Goal: Task Accomplishment & Management: Complete application form

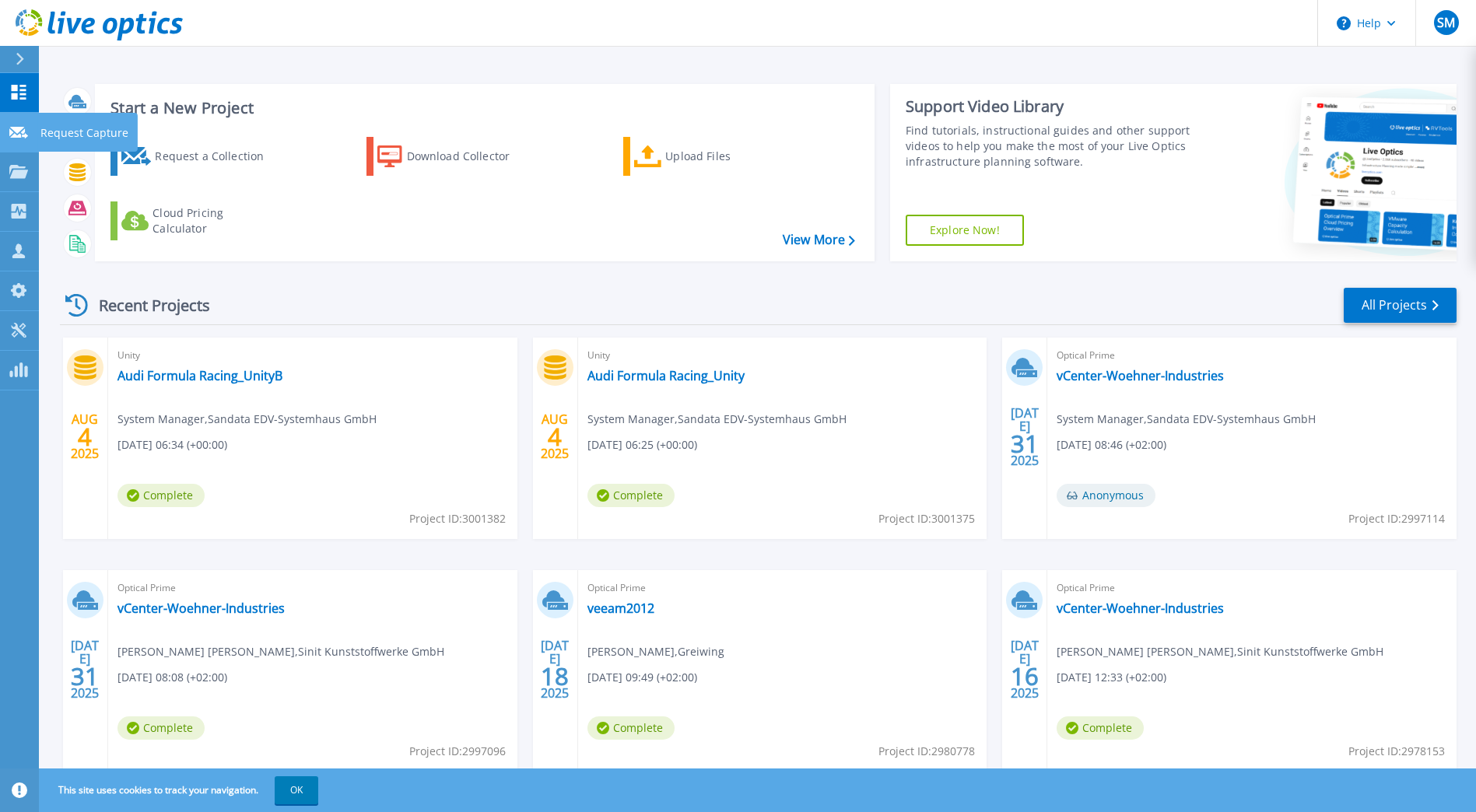
click at [14, 134] on icon at bounding box center [19, 132] width 19 height 12
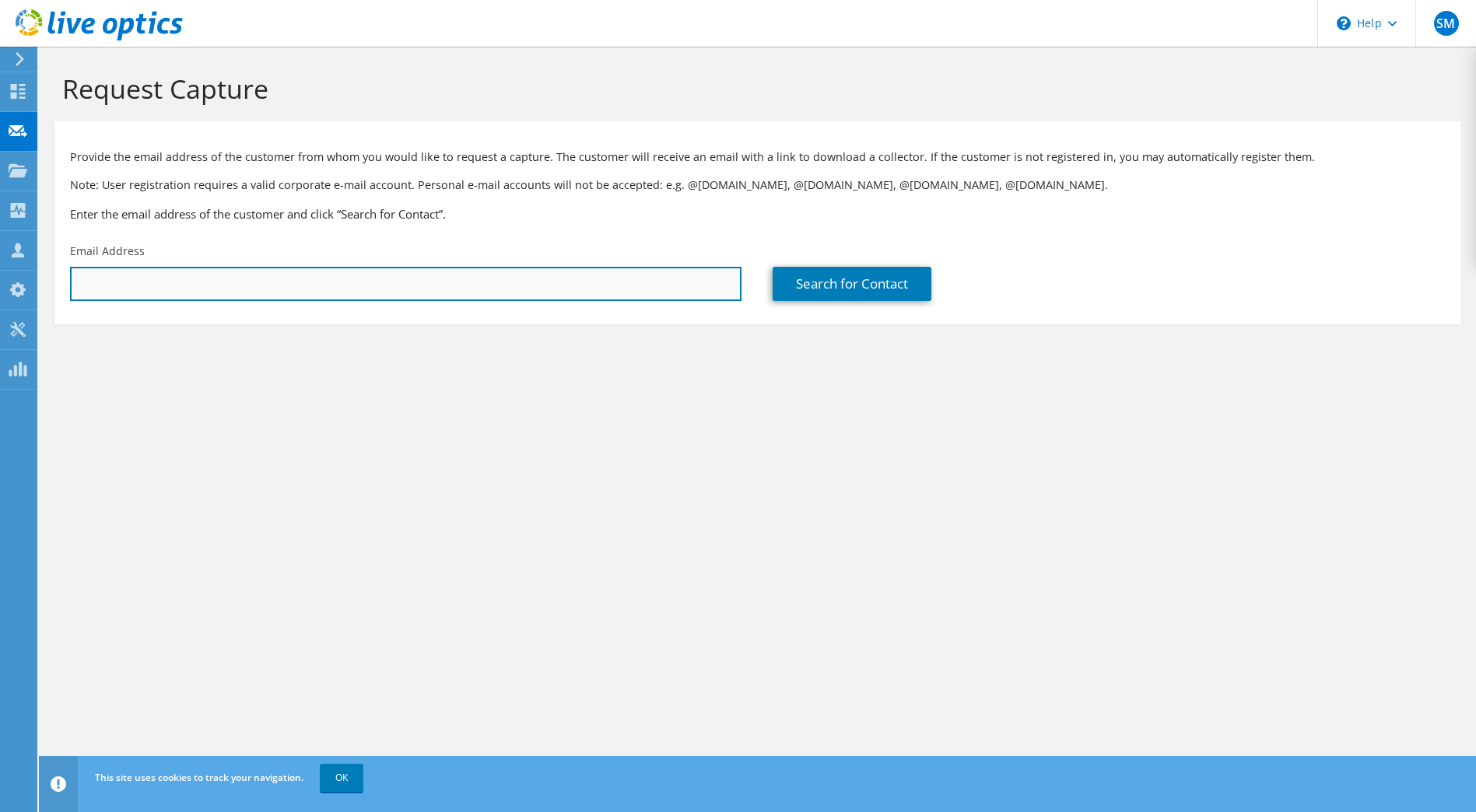
click at [285, 282] on input "text" at bounding box center [406, 284] width 672 height 34
paste input "[EMAIL_ADDRESS][DOMAIN_NAME]"
type input "[EMAIL_ADDRESS][DOMAIN_NAME]"
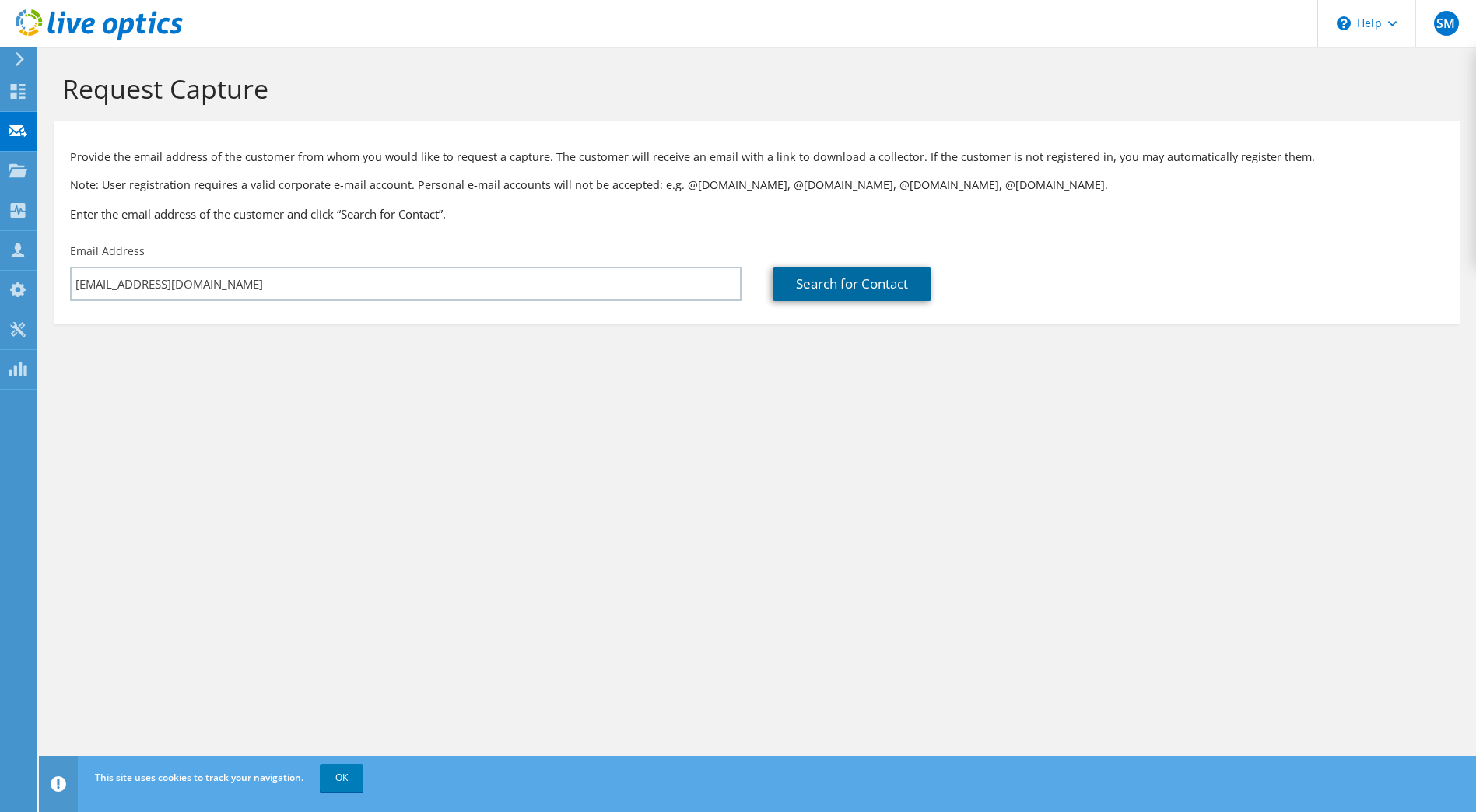
click at [875, 283] on link "Search for Contact" at bounding box center [851, 284] width 159 height 34
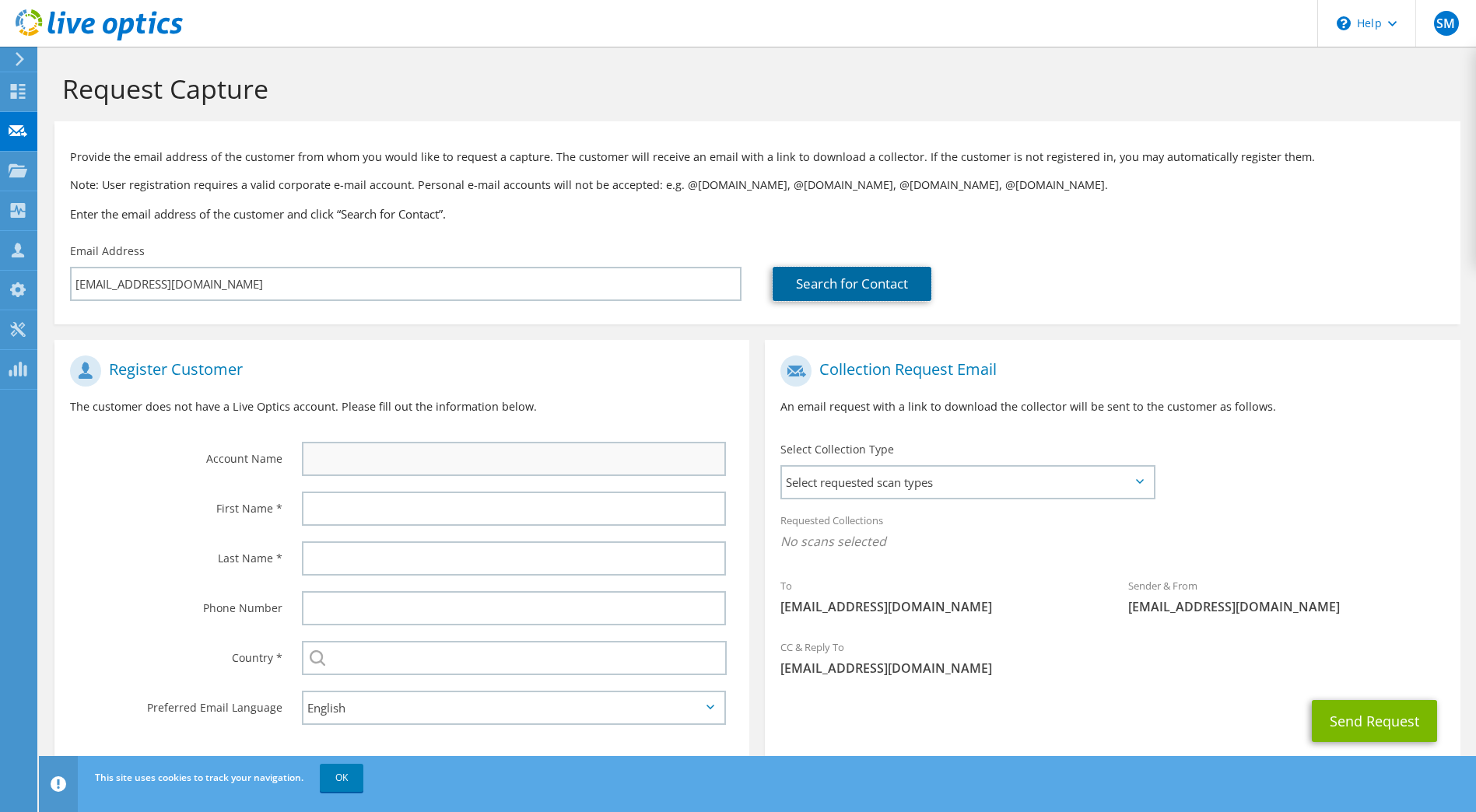
scroll to position [39, 0]
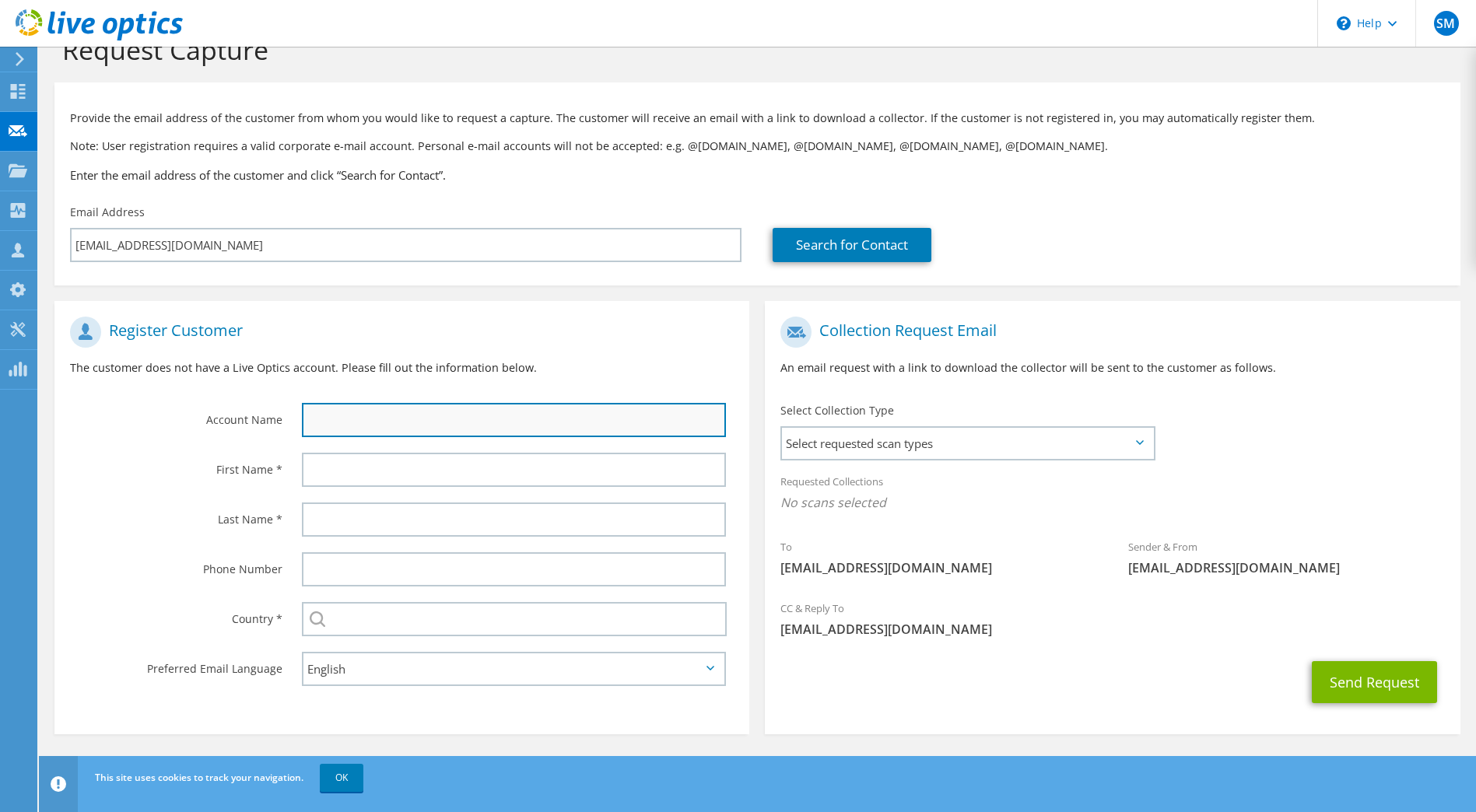
click at [347, 417] on input "text" at bounding box center [514, 420] width 425 height 34
paste input "Flughafen Nürnberg GmbH"
type input "Flughafen Nürnberg GmbH"
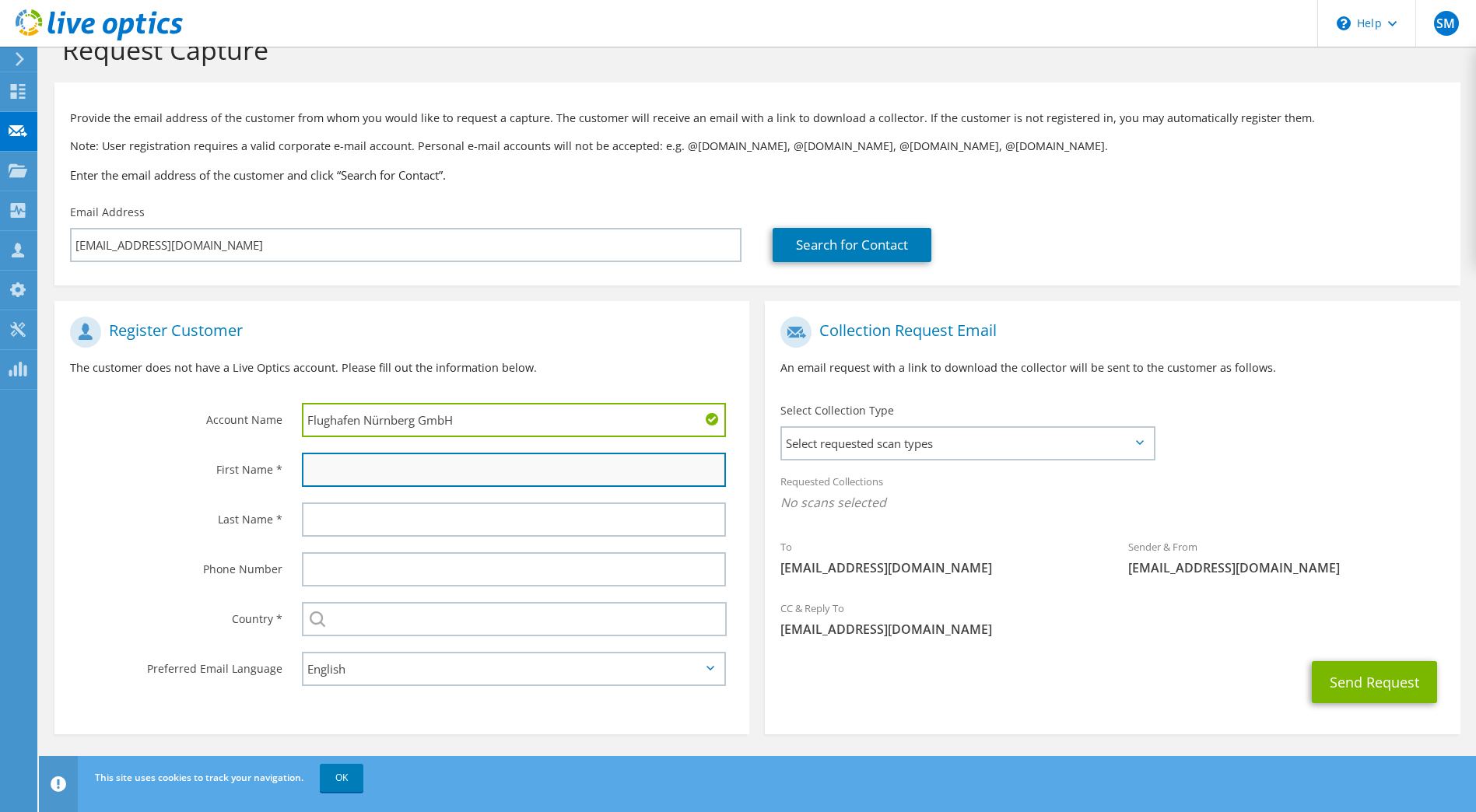
click at [342, 471] on input "text" at bounding box center [514, 470] width 425 height 34
click at [333, 470] on input "text" at bounding box center [514, 470] width 425 height 34
paste input "[PERSON_NAME]"
type input "[PERSON_NAME]"
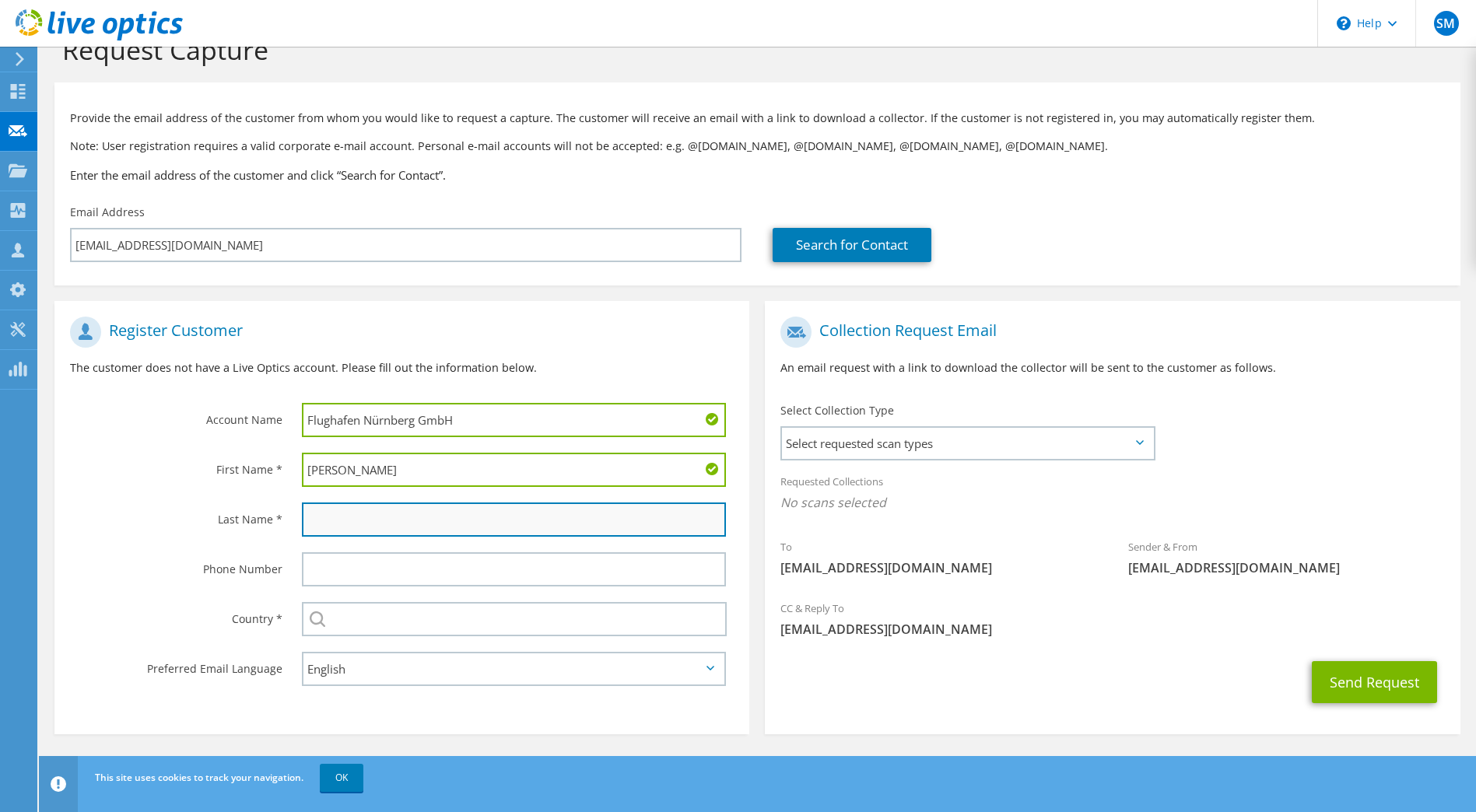
click at [354, 522] on input "text" at bounding box center [514, 520] width 425 height 34
paste input "Teplitski"
type input "Teplitski"
click at [156, 567] on label "Phone Number" at bounding box center [177, 565] width 213 height 25
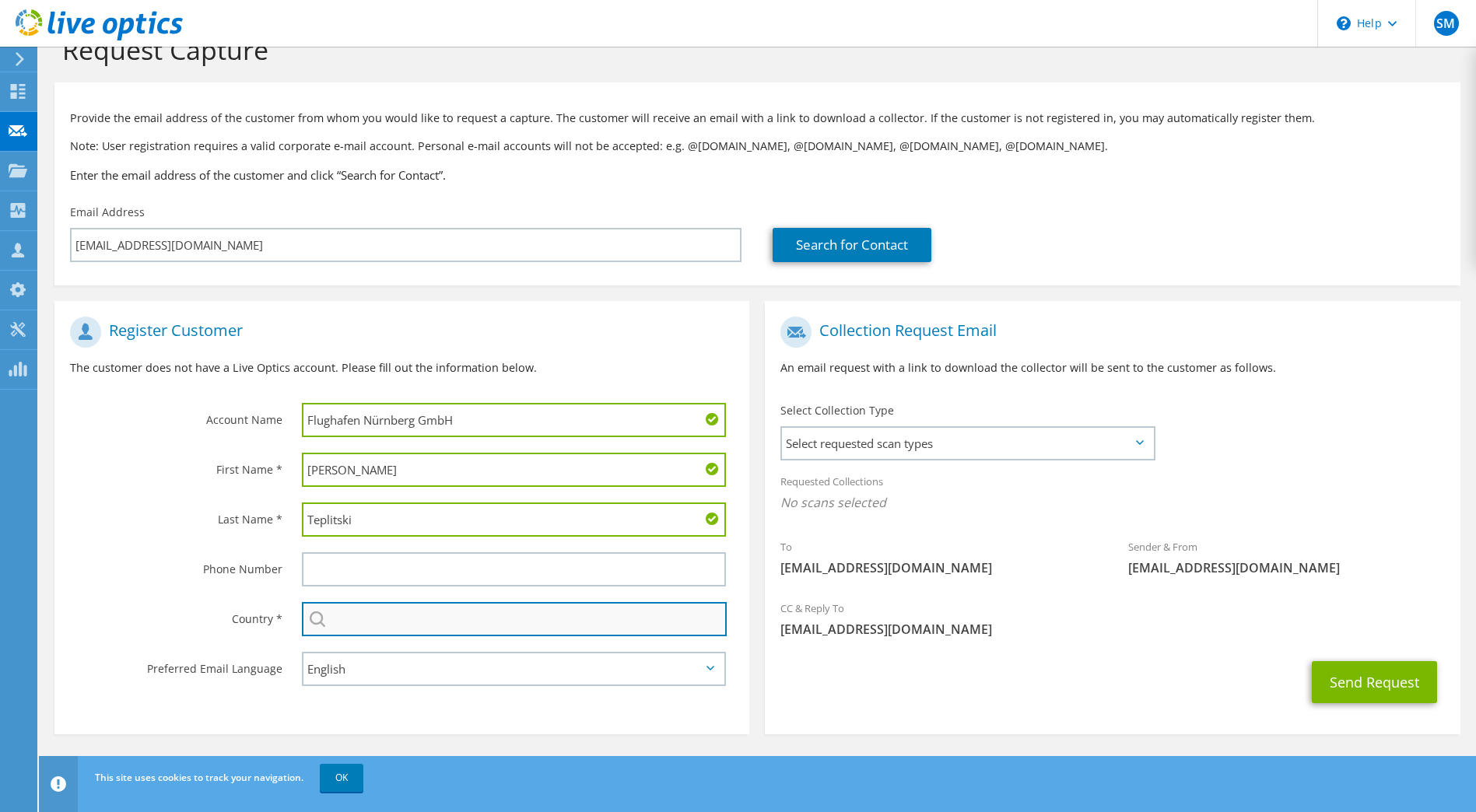
click at [388, 624] on input "text" at bounding box center [514, 619] width 426 height 34
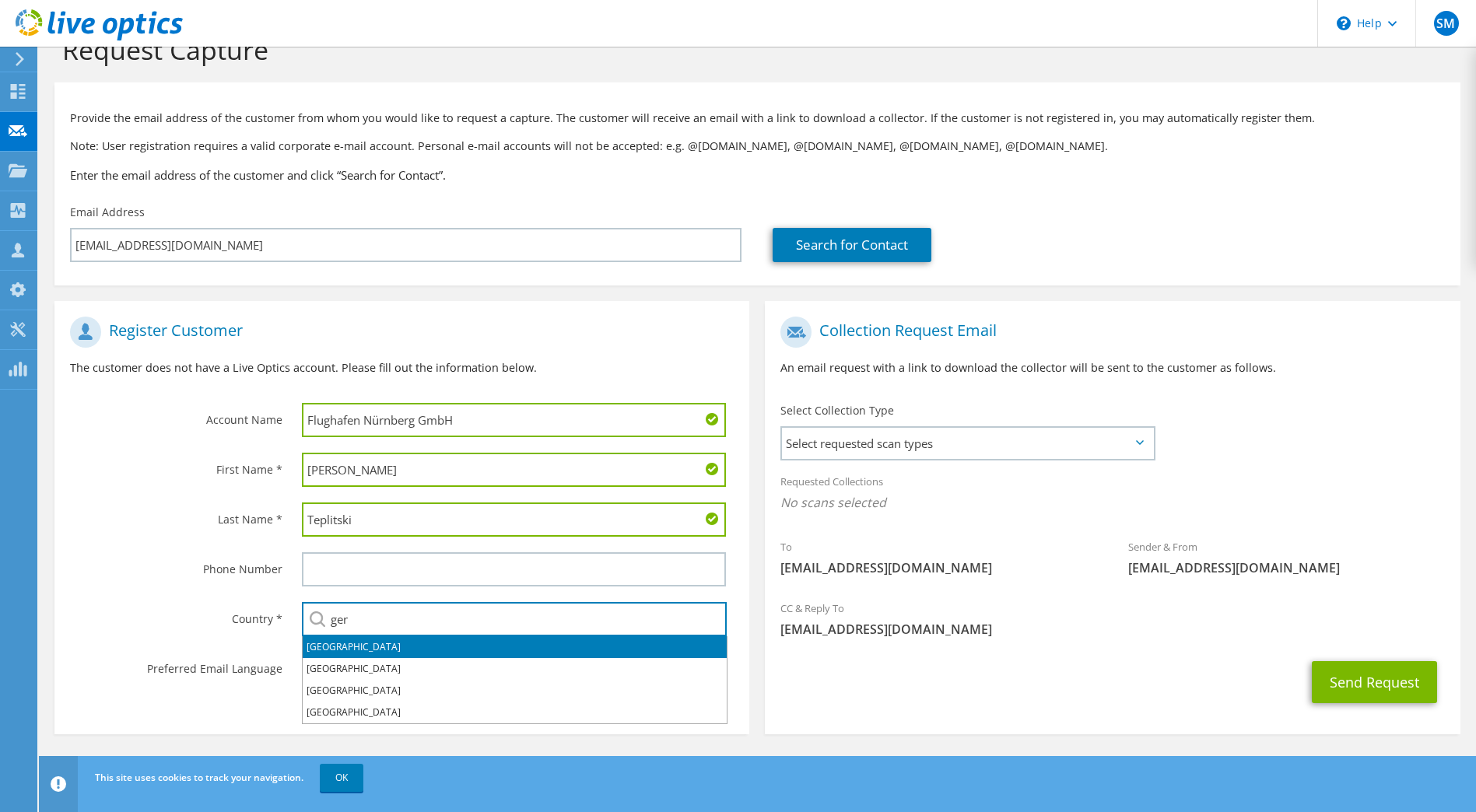
click at [380, 646] on li "[GEOGRAPHIC_DATA]" at bounding box center [514, 647] width 425 height 22
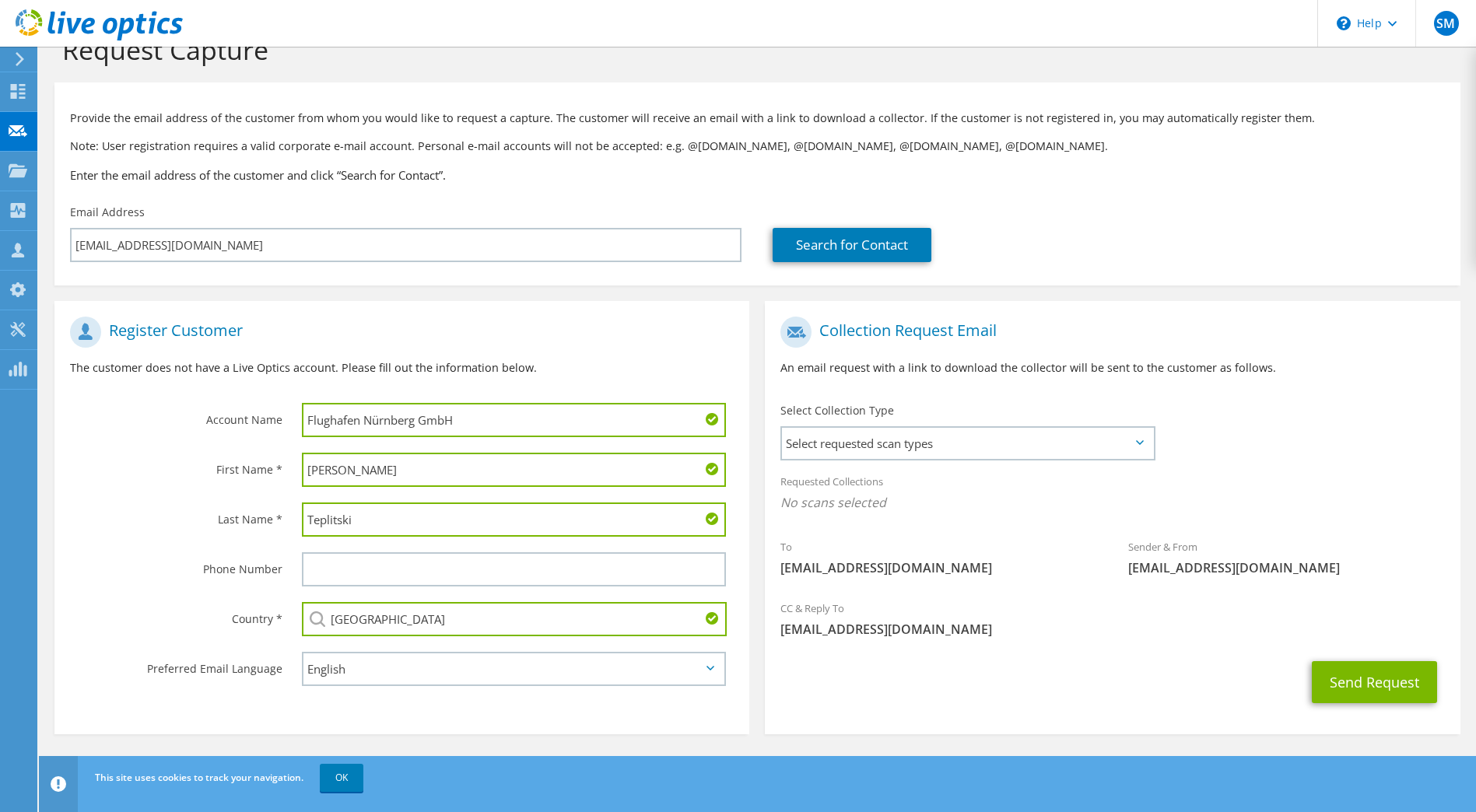
type input "[GEOGRAPHIC_DATA]"
click at [374, 675] on select "English Deutsch Español Français Italiano Polski Português Русский 한국어 中文 日本語" at bounding box center [514, 669] width 425 height 34
select select "de-DE"
click at [302, 652] on select "English Deutsch Español Français Italiano Polski Português Русский 한국어 中文 日本語" at bounding box center [514, 669] width 425 height 34
click at [893, 436] on span "Select requested scan types" at bounding box center [967, 443] width 371 height 31
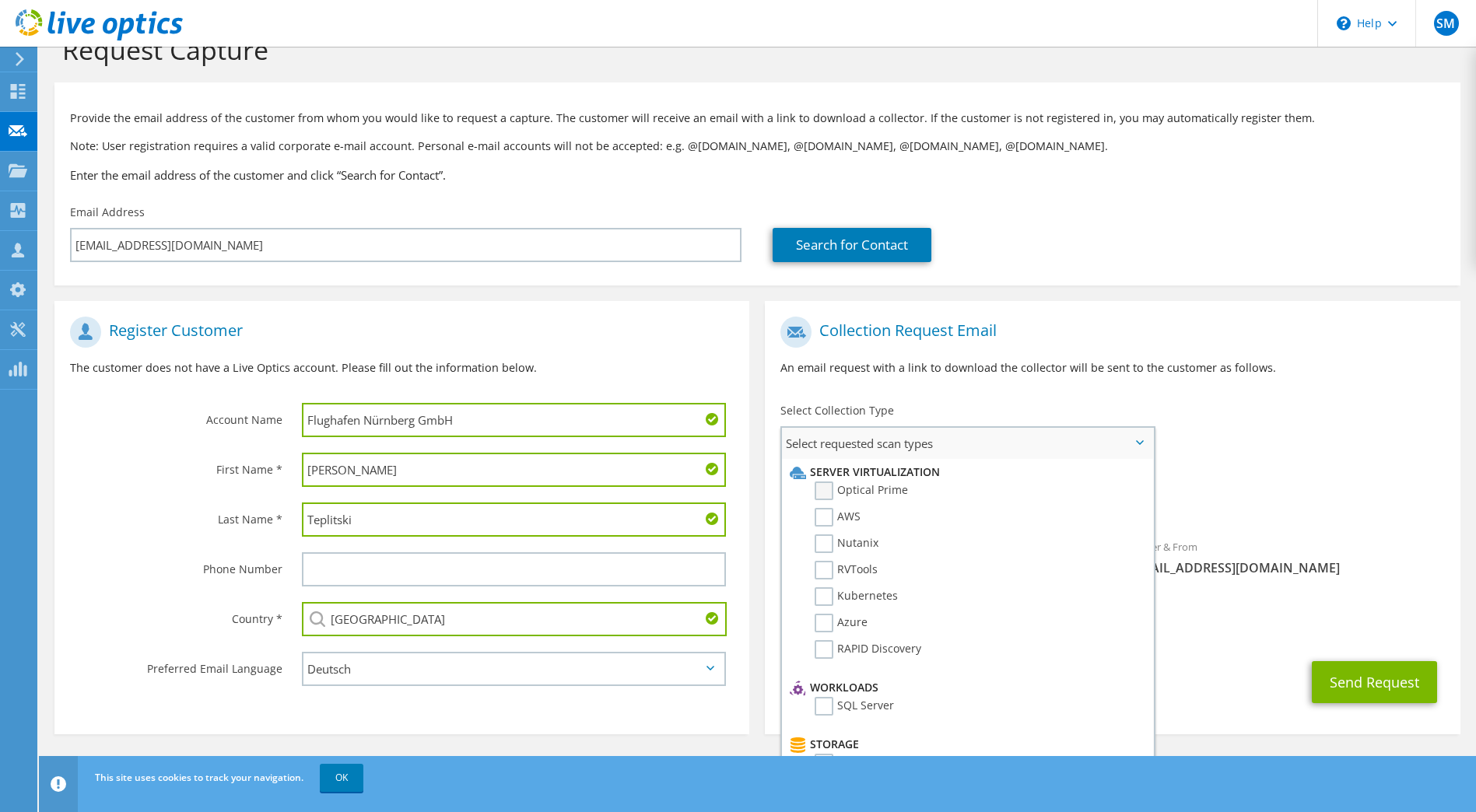
click at [824, 493] on label "Optical Prime" at bounding box center [861, 491] width 93 height 19
click at [0, 0] on input "Optical Prime" at bounding box center [0, 0] width 0 height 0
click at [1289, 470] on div "Requested Collections No scans selected Optical Prime" at bounding box center [1112, 496] width 695 height 63
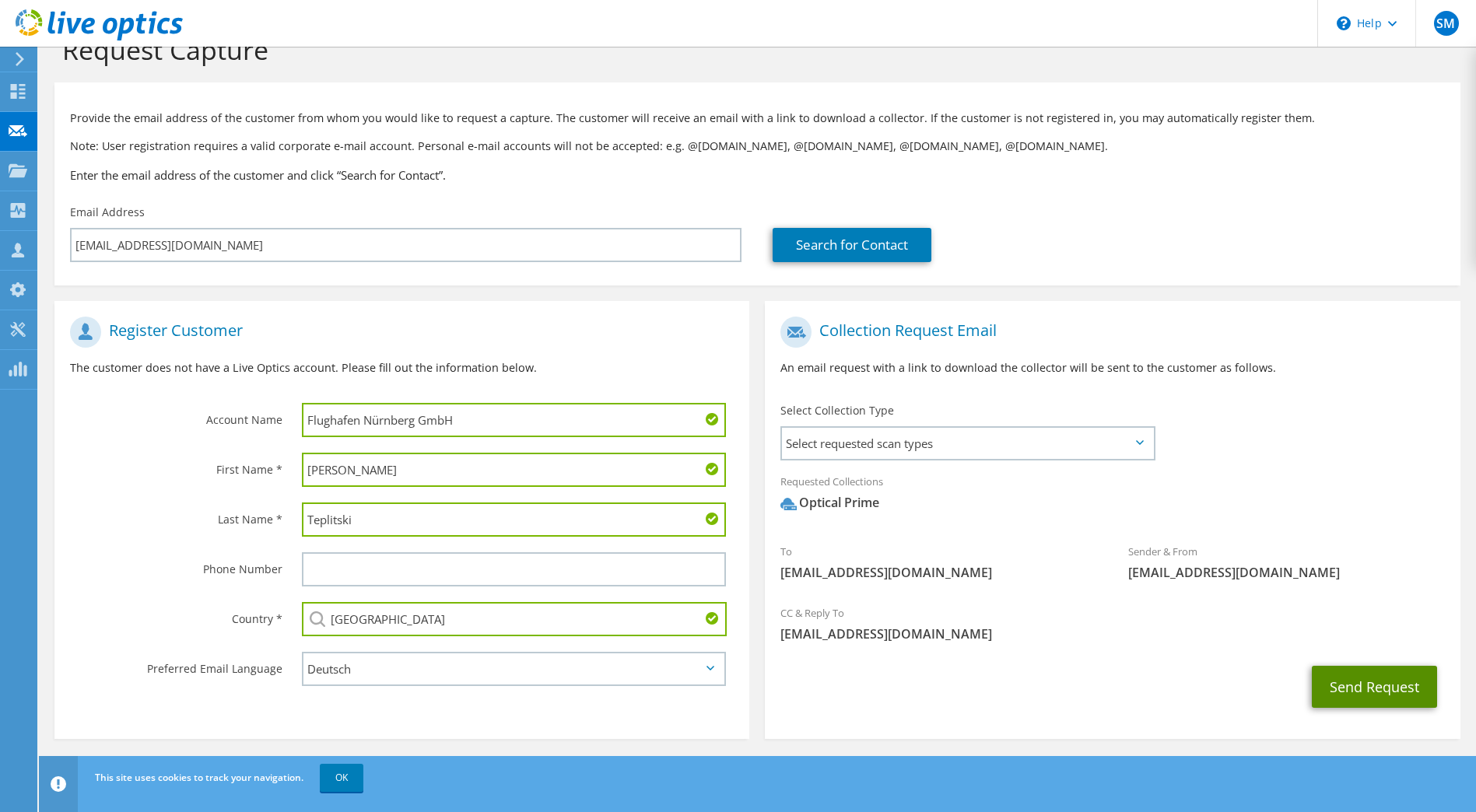
click at [1372, 686] on button "Send Request" at bounding box center [1374, 687] width 125 height 42
